Goal: Information Seeking & Learning: Learn about a topic

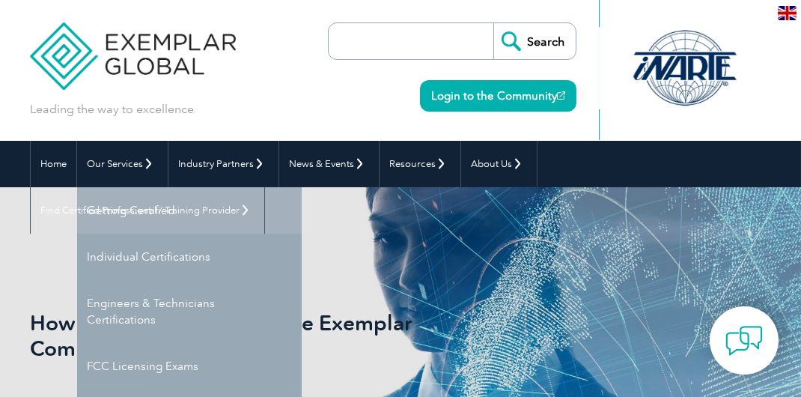
click at [147, 204] on link "Getting Certified" at bounding box center [189, 210] width 225 height 46
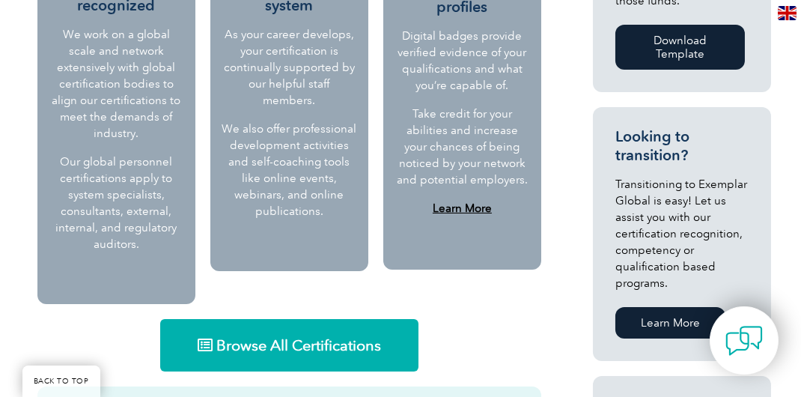
scroll to position [898, 0]
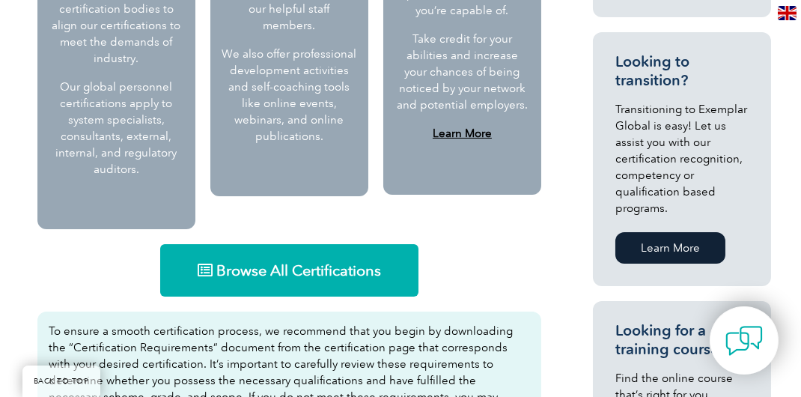
click at [227, 263] on span "Browse All Certifications" at bounding box center [298, 270] width 165 height 15
click at [481, 131] on b "Learn More" at bounding box center [462, 132] width 59 height 13
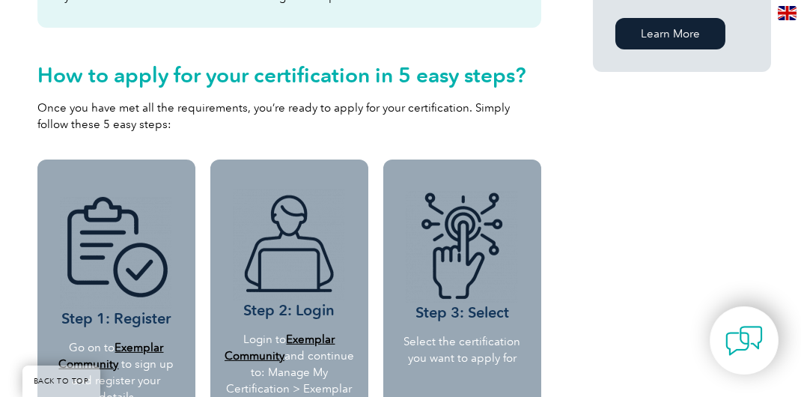
scroll to position [1347, 0]
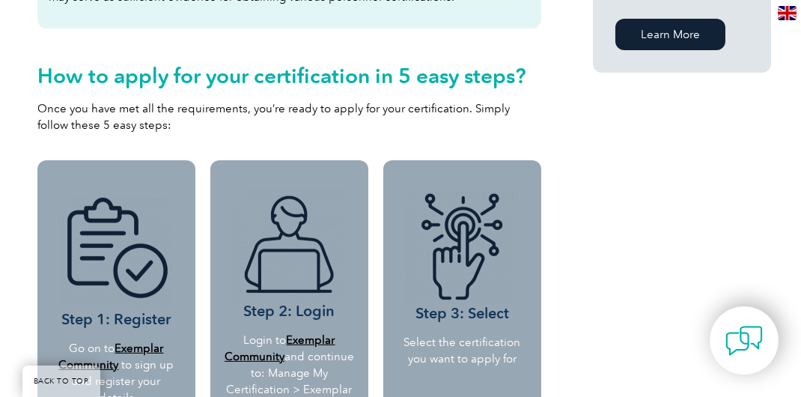
click at [100, 305] on h3 "Step 1: Register" at bounding box center [116, 263] width 123 height 131
click at [149, 341] on b "Exemplar Community" at bounding box center [110, 356] width 105 height 30
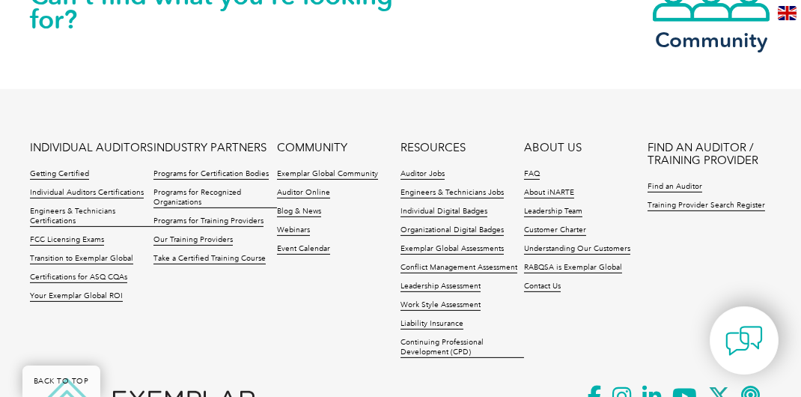
scroll to position [1646, 0]
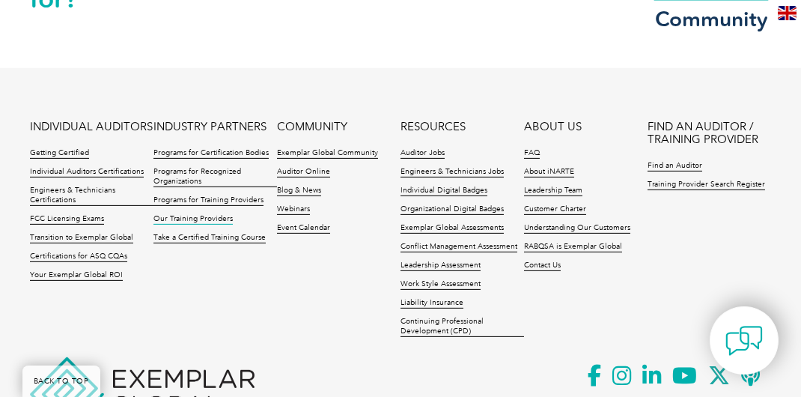
click at [199, 217] on link "Our Training Providers" at bounding box center [192, 219] width 79 height 10
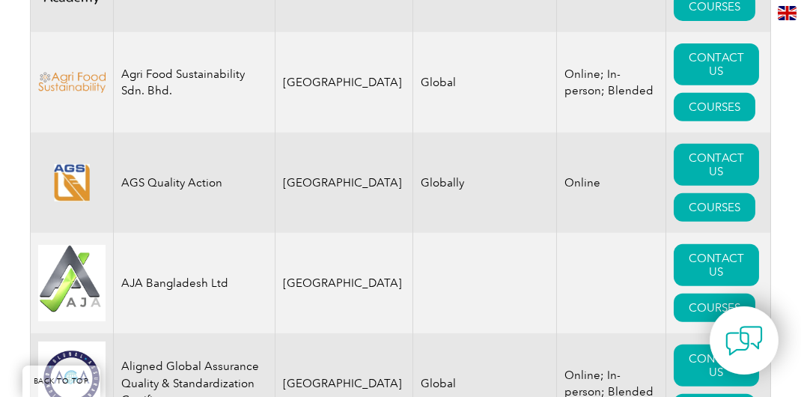
scroll to position [1966, 0]
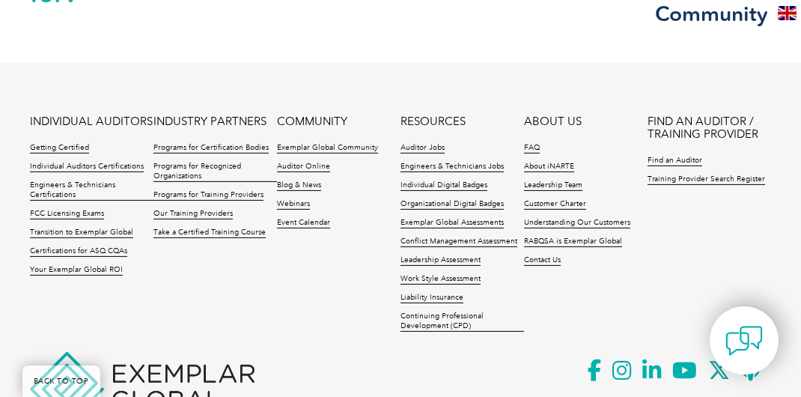
scroll to position [1646, 0]
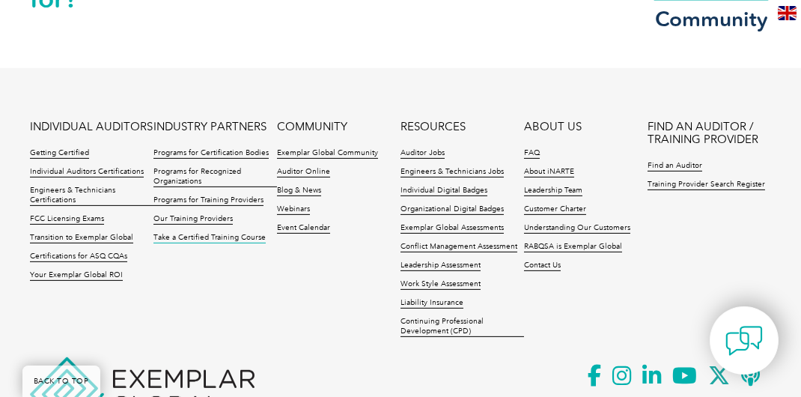
click at [205, 237] on link "Take a Certified Training Course" at bounding box center [209, 238] width 112 height 10
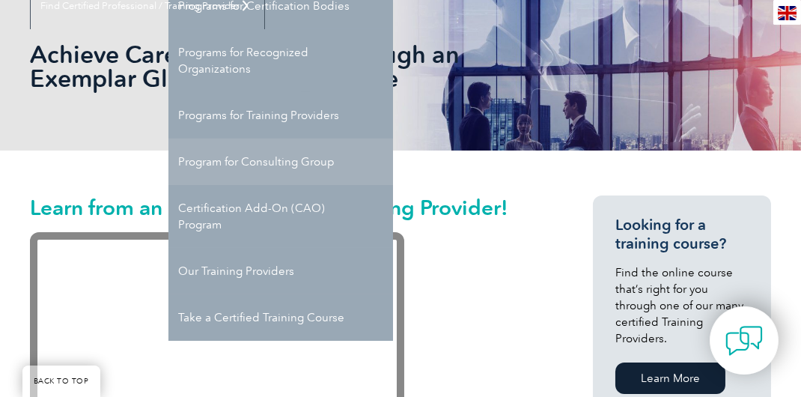
scroll to position [225, 0]
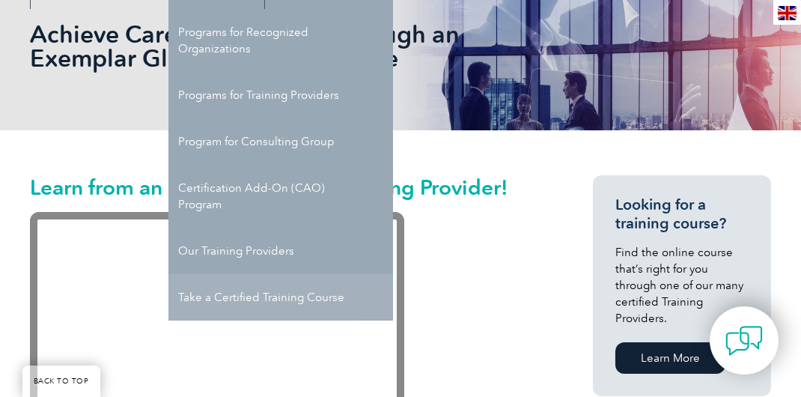
click at [316, 283] on link "Take a Certified Training Course" at bounding box center [280, 297] width 225 height 46
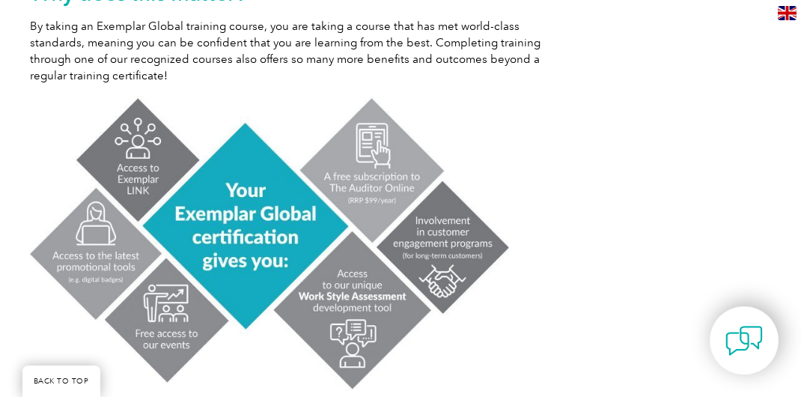
scroll to position [973, 0]
